Goal: Check status: Check status

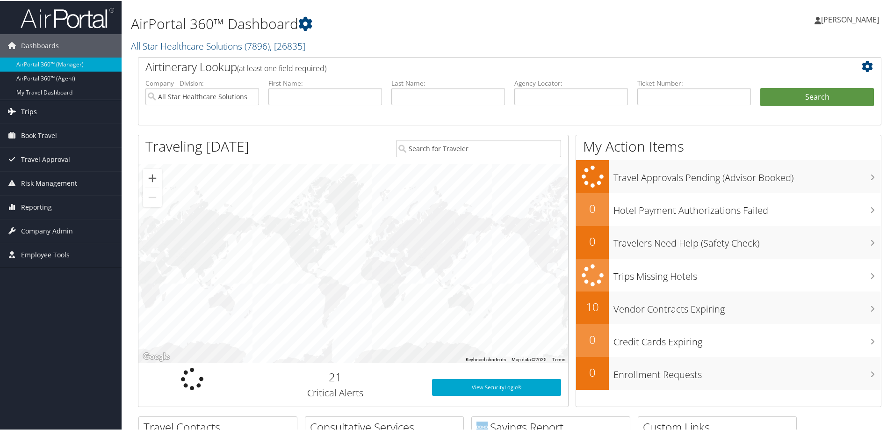
click at [26, 104] on span "Trips" at bounding box center [29, 110] width 16 height 23
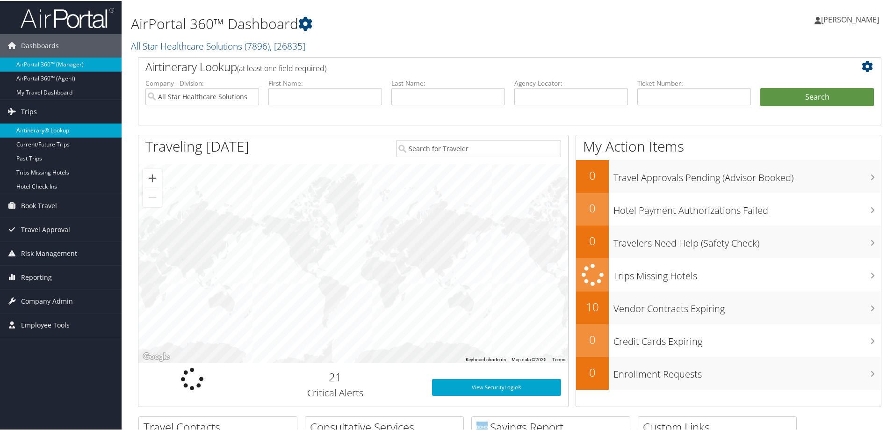
click at [42, 131] on link "Airtinerary® Lookup" at bounding box center [61, 129] width 122 height 14
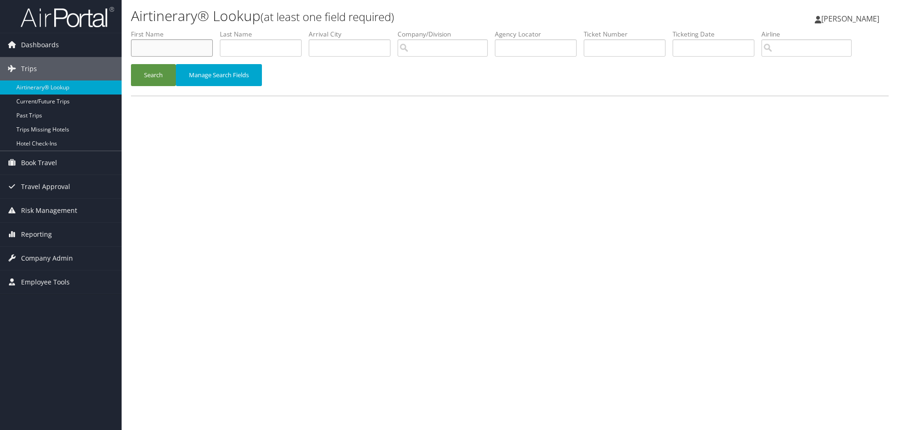
click at [171, 52] on input "text" at bounding box center [172, 47] width 82 height 17
type input "kenneth"
type input "merz"
click at [141, 75] on button "Search" at bounding box center [153, 75] width 45 height 22
